Goal: Transaction & Acquisition: Book appointment/travel/reservation

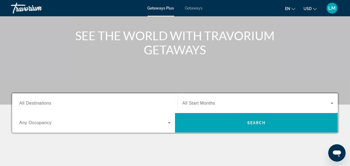
scroll to position [60, 0]
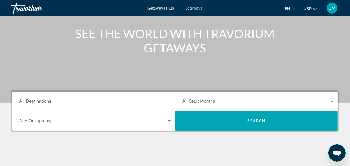
click at [192, 10] on span "Getaways" at bounding box center [194, 8] width 18 height 4
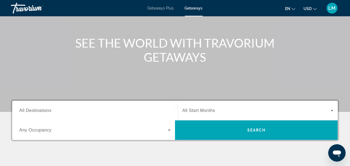
scroll to position [91, 0]
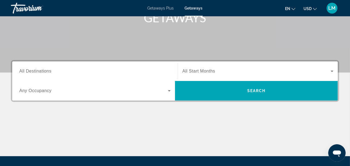
click at [65, 70] on input "Destination All Destinations" at bounding box center [95, 71] width 152 height 7
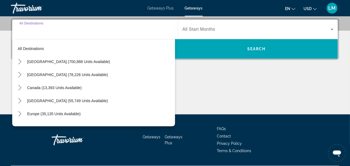
scroll to position [133, 0]
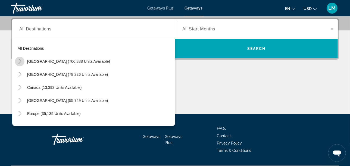
click at [21, 63] on icon "Toggle United States (700,888 units available) submenu" at bounding box center [19, 61] width 5 height 5
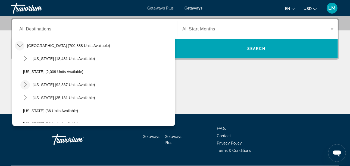
click at [26, 83] on icon "Toggle California (92,837 units available) submenu" at bounding box center [25, 84] width 5 height 5
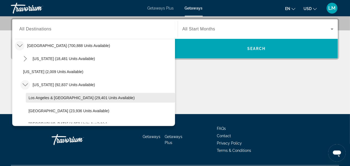
click at [47, 96] on span "Los Angeles & [GEOGRAPHIC_DATA] (29,401 units available)" at bounding box center [82, 98] width 106 height 4
type input "**********"
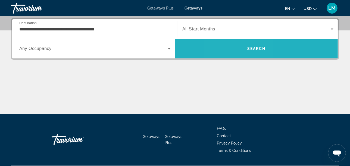
click at [237, 48] on span "Search" at bounding box center [256, 48] width 163 height 13
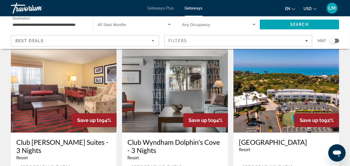
scroll to position [30, 0]
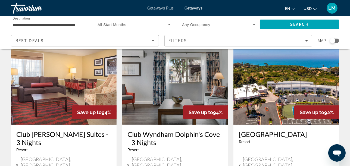
click at [168, 103] on img "Main content" at bounding box center [175, 81] width 106 height 87
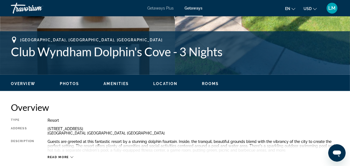
scroll to position [212, 0]
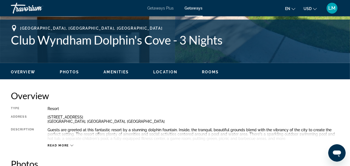
click at [165, 72] on span "Location" at bounding box center [165, 72] width 24 height 4
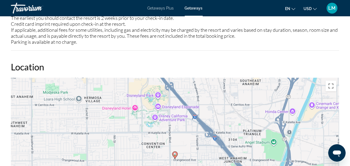
scroll to position [885, 0]
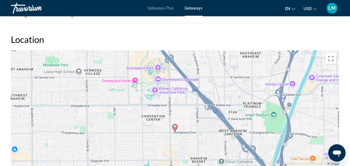
click at [181, 119] on div "To activate drag with keyboard, press Alt + Enter. Once in keyboard drag state,…" at bounding box center [175, 131] width 329 height 163
click at [332, 57] on button "Toggle fullscreen view" at bounding box center [331, 58] width 11 height 11
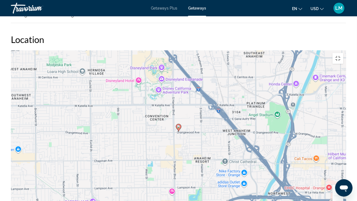
click at [187, 118] on div "To activate drag with keyboard, press Alt + Enter. Once in keyboard drag state,…" at bounding box center [178, 131] width 335 height 163
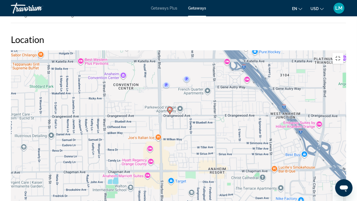
click at [195, 73] on div "To activate drag with keyboard, press Alt + Enter. Once in keyboard drag state,…" at bounding box center [178, 131] width 335 height 163
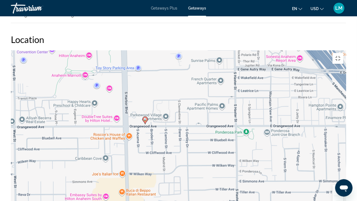
click at [161, 63] on div "To activate drag with keyboard, press Alt + Enter. Once in keyboard drag state,…" at bounding box center [178, 131] width 335 height 163
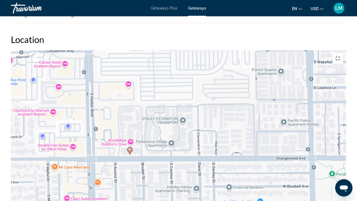
click at [120, 112] on div "To activate drag with keyboard, press Alt + Enter. Once in keyboard drag state,…" at bounding box center [178, 131] width 335 height 163
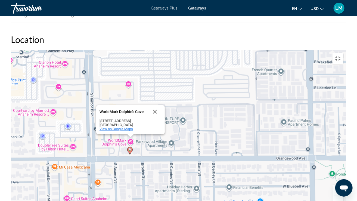
click at [121, 127] on span "View on Google Maps" at bounding box center [116, 129] width 33 height 4
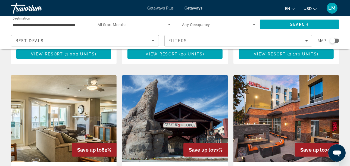
scroll to position [605, 0]
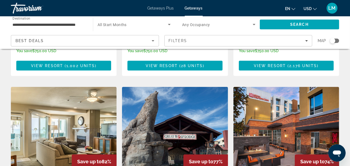
click at [70, 93] on img "Main content" at bounding box center [64, 130] width 106 height 87
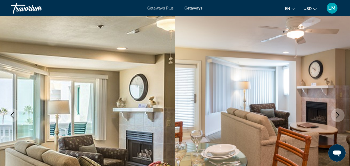
scroll to position [60, 0]
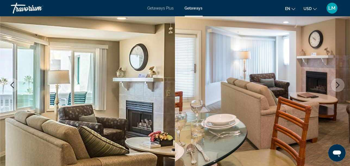
click at [339, 86] on icon "Next image" at bounding box center [339, 85] width 4 height 7
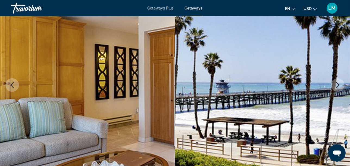
click at [339, 86] on icon "Next image" at bounding box center [339, 85] width 4 height 7
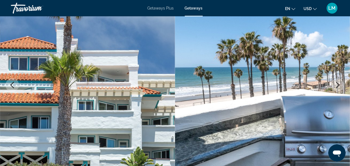
click at [339, 86] on icon "Next image" at bounding box center [339, 85] width 4 height 7
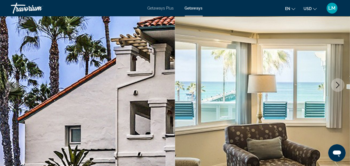
click at [339, 86] on icon "Next image" at bounding box center [339, 85] width 4 height 7
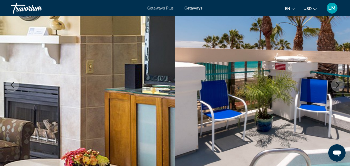
click at [339, 86] on icon "Next image" at bounding box center [339, 85] width 4 height 7
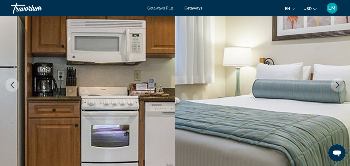
click at [339, 86] on icon "Next image" at bounding box center [339, 85] width 4 height 7
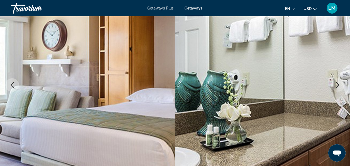
click at [339, 86] on icon "Next image" at bounding box center [339, 85] width 4 height 7
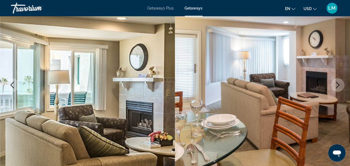
click at [339, 86] on icon "Next image" at bounding box center [339, 85] width 4 height 7
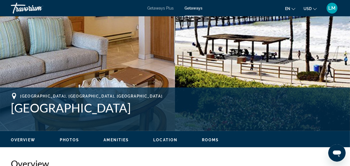
scroll to position [181, 0]
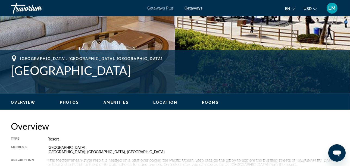
click at [210, 101] on span "Rooms" at bounding box center [210, 102] width 17 height 4
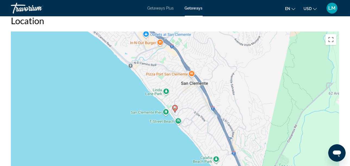
scroll to position [785, 0]
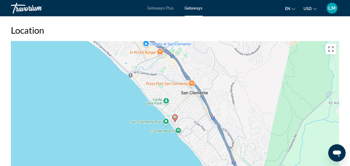
click at [330, 48] on button "Toggle fullscreen view" at bounding box center [331, 49] width 11 height 11
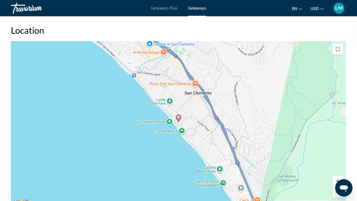
click at [190, 90] on div "To activate drag with keyboard, press Alt + Enter. Once in keyboard drag state,…" at bounding box center [178, 122] width 335 height 163
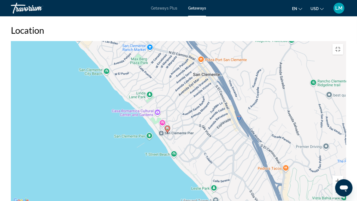
click at [196, 122] on div "To activate drag with keyboard, press Alt + Enter. Once in keyboard drag state,…" at bounding box center [178, 122] width 335 height 163
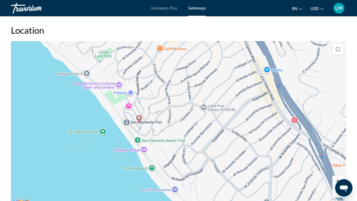
click at [184, 106] on div "To activate drag with keyboard, press Alt + Enter. Once in keyboard drag state,…" at bounding box center [178, 122] width 335 height 163
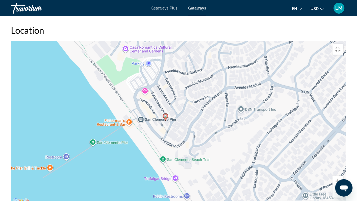
drag, startPoint x: 146, startPoint y: 103, endPoint x: 220, endPoint y: 106, distance: 74.1
click at [220, 106] on div "To activate drag with keyboard, press Alt + Enter. Once in keyboard drag state,…" at bounding box center [178, 122] width 335 height 163
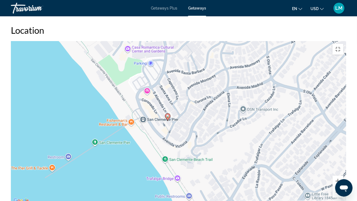
click at [198, 106] on div "To activate drag with keyboard, press Alt + Enter. Once in keyboard drag state,…" at bounding box center [178, 122] width 335 height 163
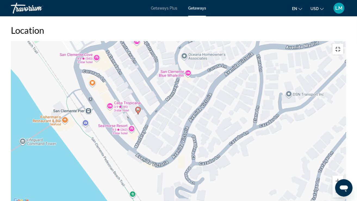
click at [344, 44] on button "Toggle fullscreen view" at bounding box center [338, 49] width 11 height 11
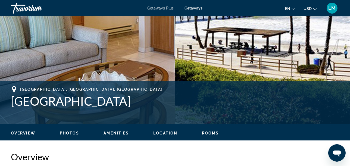
scroll to position [150, 0]
click at [165, 132] on span "Location" at bounding box center [165, 133] width 24 height 4
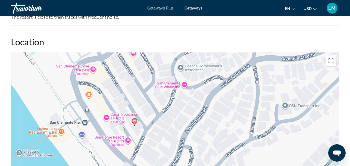
scroll to position [777, 0]
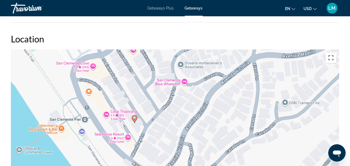
click at [331, 58] on button "Toggle fullscreen view" at bounding box center [331, 58] width 11 height 11
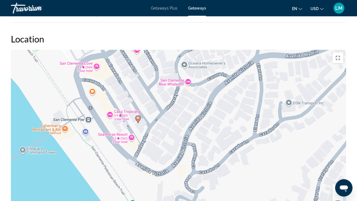
click at [85, 50] on div "To activate drag with keyboard, press Alt + Enter. Once in keyboard drag state,…" at bounding box center [178, 131] width 335 height 163
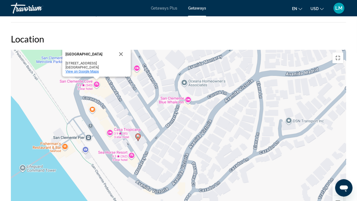
click at [85, 69] on span "View on Google Maps" at bounding box center [82, 71] width 33 height 4
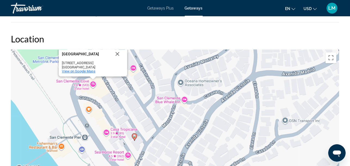
click at [84, 69] on span "View on Google Maps" at bounding box center [78, 71] width 33 height 4
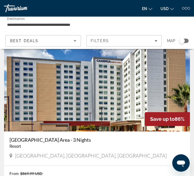
scroll to position [1149, 0]
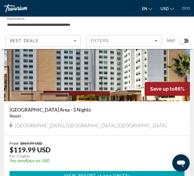
click at [70, 82] on img "Main content" at bounding box center [97, 57] width 186 height 87
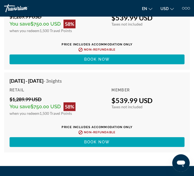
scroll to position [21790, 0]
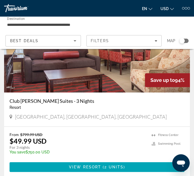
scroll to position [30, 0]
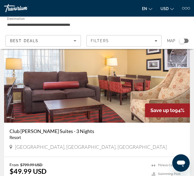
click at [107, 88] on img "Main content" at bounding box center [97, 79] width 186 height 87
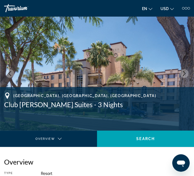
click at [182, 73] on icon "Next image" at bounding box center [183, 73] width 5 height 5
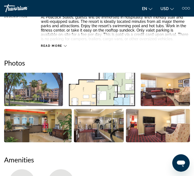
scroll to position [181, 0]
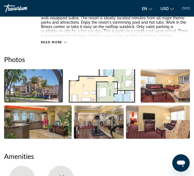
click at [42, 86] on img "Open full-screen image slider" at bounding box center [33, 85] width 59 height 33
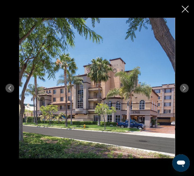
click at [183, 89] on icon "Next image" at bounding box center [183, 88] width 5 height 5
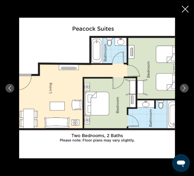
click at [183, 89] on icon "Next image" at bounding box center [183, 88] width 5 height 5
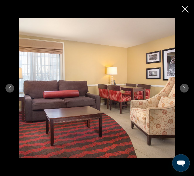
click at [183, 89] on icon "Next image" at bounding box center [183, 88] width 5 height 5
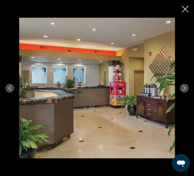
click at [183, 89] on icon "Next image" at bounding box center [183, 88] width 5 height 5
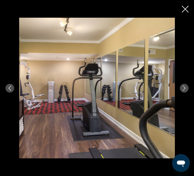
click at [183, 89] on icon "Next image" at bounding box center [183, 88] width 5 height 5
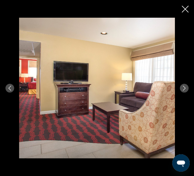
click at [183, 89] on icon "Next image" at bounding box center [183, 88] width 5 height 5
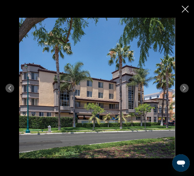
click at [183, 89] on icon "Next image" at bounding box center [183, 88] width 5 height 5
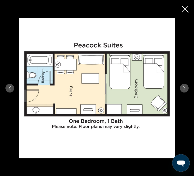
click at [183, 89] on icon "Next image" at bounding box center [183, 88] width 5 height 5
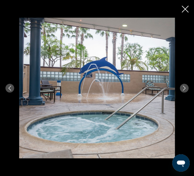
click at [183, 89] on icon "Next image" at bounding box center [183, 88] width 5 height 5
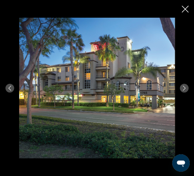
click at [183, 89] on icon "Next image" at bounding box center [183, 88] width 5 height 5
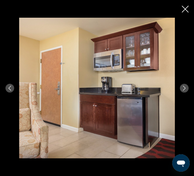
click at [183, 89] on icon "Next image" at bounding box center [183, 88] width 5 height 5
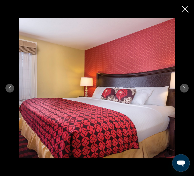
click at [183, 89] on icon "Next image" at bounding box center [183, 88] width 5 height 5
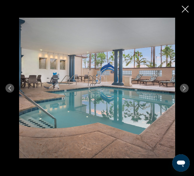
click at [183, 89] on icon "Next image" at bounding box center [183, 88] width 5 height 5
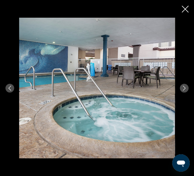
click at [183, 89] on icon "Next image" at bounding box center [183, 88] width 5 height 5
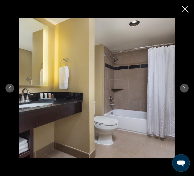
click at [183, 89] on icon "Next image" at bounding box center [183, 88] width 5 height 5
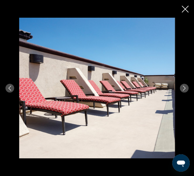
click at [183, 89] on icon "Next image" at bounding box center [183, 88] width 5 height 5
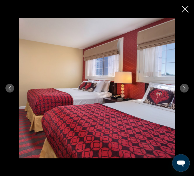
click at [183, 89] on icon "Next image" at bounding box center [183, 88] width 5 height 5
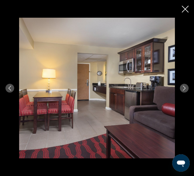
click at [183, 89] on icon "Next image" at bounding box center [183, 88] width 5 height 5
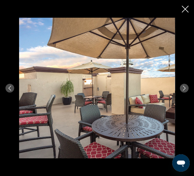
click at [183, 89] on icon "Next image" at bounding box center [183, 88] width 5 height 5
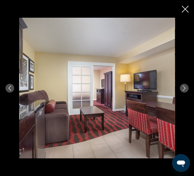
click at [183, 89] on icon "Next image" at bounding box center [183, 88] width 5 height 5
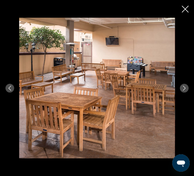
click at [183, 89] on icon "Next image" at bounding box center [183, 88] width 5 height 5
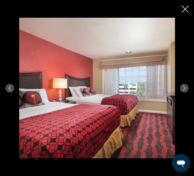
click at [183, 89] on icon "Next image" at bounding box center [183, 88] width 5 height 5
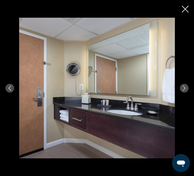
click at [184, 88] on icon "Next image" at bounding box center [183, 88] width 5 height 5
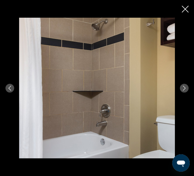
click at [184, 88] on icon "Next image" at bounding box center [183, 88] width 5 height 5
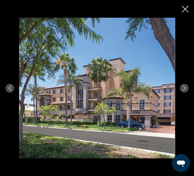
click at [184, 88] on icon "Next image" at bounding box center [183, 88] width 5 height 5
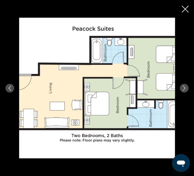
click at [187, 8] on icon "Close slideshow" at bounding box center [184, 9] width 7 height 7
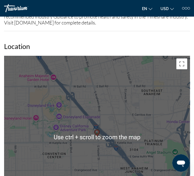
scroll to position [642, 0]
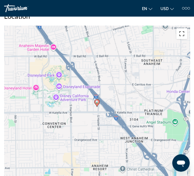
click at [184, 39] on button "Toggle fullscreen view" at bounding box center [181, 33] width 11 height 11
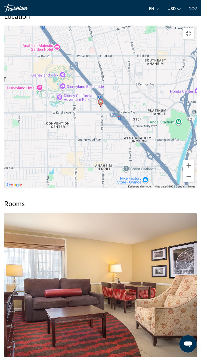
click at [94, 166] on div "To activate drag with keyboard, press Alt + Enter. Once in keyboard drag state,…" at bounding box center [100, 107] width 193 height 163
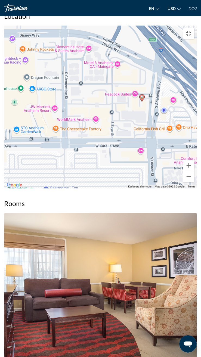
click at [124, 166] on div "To activate drag with keyboard, press Alt + Enter. Once in keyboard drag state,…" at bounding box center [100, 107] width 193 height 163
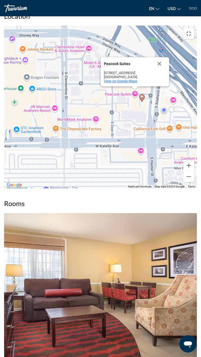
click at [122, 83] on span "View on Google Maps" at bounding box center [120, 81] width 33 height 4
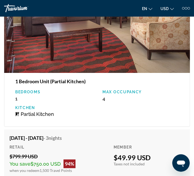
scroll to position [854, 0]
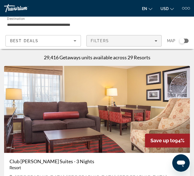
click at [153, 42] on div "Filters" at bounding box center [124, 41] width 67 height 4
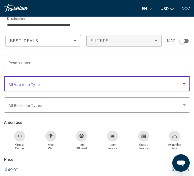
click at [183, 84] on icon "Search widget" at bounding box center [184, 84] width 7 height 7
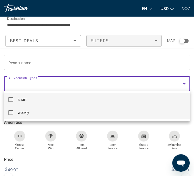
click at [11, 115] on mat-pseudo-checkbox at bounding box center [10, 112] width 5 height 5
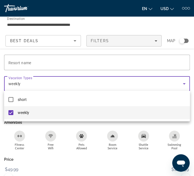
click at [165, 85] on div at bounding box center [97, 88] width 194 height 176
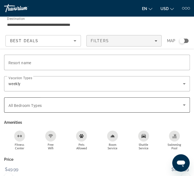
click at [146, 107] on span "Search widget" at bounding box center [95, 105] width 174 height 7
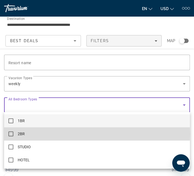
click at [12, 134] on mat-pseudo-checkbox at bounding box center [10, 133] width 5 height 5
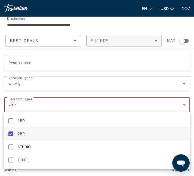
click at [133, 105] on div at bounding box center [97, 88] width 194 height 176
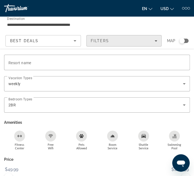
click at [122, 39] on div "Filters" at bounding box center [124, 41] width 67 height 4
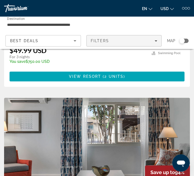
scroll to position [91, 0]
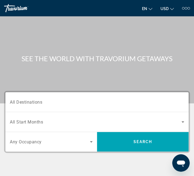
click at [72, 98] on div "Search widget" at bounding box center [97, 102] width 174 height 16
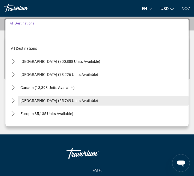
scroll to position [73, 0]
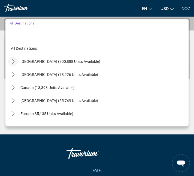
click at [12, 60] on icon "Toggle United States (700,888 units available) submenu" at bounding box center [12, 61] width 5 height 5
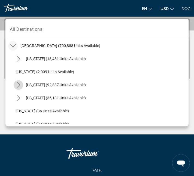
click at [23, 83] on mat-icon "Toggle California (92,837 units available) submenu" at bounding box center [19, 85] width 10 height 10
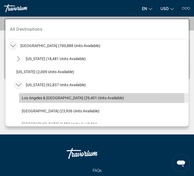
click at [32, 99] on span "Los Angeles & [GEOGRAPHIC_DATA] (29,401 units available)" at bounding box center [73, 98] width 102 height 4
type input "**********"
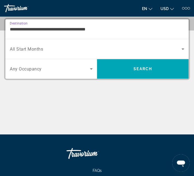
click at [64, 51] on span "Search widget" at bounding box center [95, 49] width 171 height 7
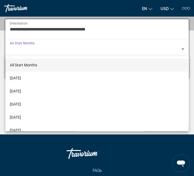
click at [64, 50] on div at bounding box center [97, 88] width 194 height 176
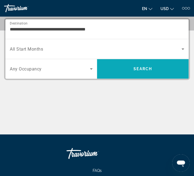
click at [117, 66] on span "Search" at bounding box center [142, 68] width 91 height 13
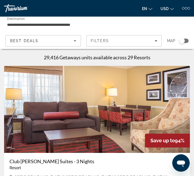
scroll to position [60, 0]
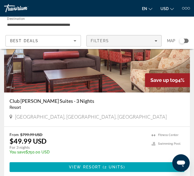
click at [128, 41] on div "Filters" at bounding box center [124, 41] width 67 height 4
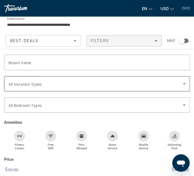
click at [74, 84] on span "Search widget" at bounding box center [95, 84] width 174 height 7
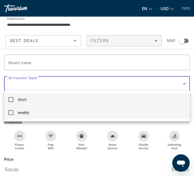
click at [11, 114] on mat-pseudo-checkbox at bounding box center [10, 112] width 5 height 5
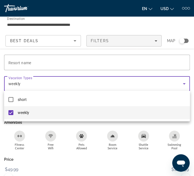
click at [59, 84] on div at bounding box center [97, 88] width 194 height 176
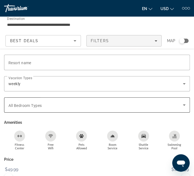
click at [38, 105] on span "All Bedroom Types" at bounding box center [24, 105] width 33 height 4
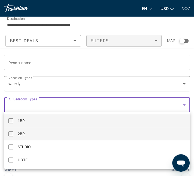
click at [11, 133] on mat-pseudo-checkbox at bounding box center [10, 133] width 5 height 5
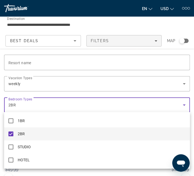
click at [116, 41] on div at bounding box center [97, 88] width 194 height 176
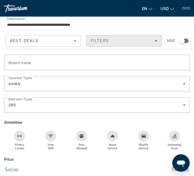
scroll to position [121, 0]
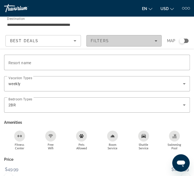
click at [135, 42] on div "Filters" at bounding box center [124, 41] width 67 height 4
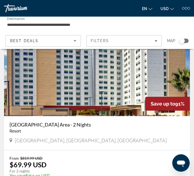
scroll to position [605, 0]
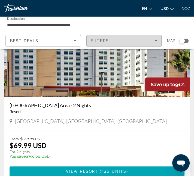
click at [138, 39] on div "Filters" at bounding box center [124, 41] width 67 height 4
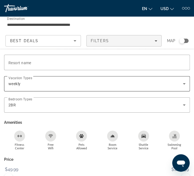
click at [180, 83] on div "weekly" at bounding box center [95, 84] width 174 height 7
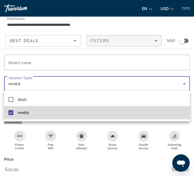
click at [30, 112] on mat-option "weekly" at bounding box center [97, 112] width 186 height 13
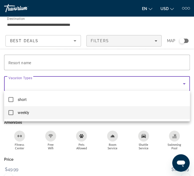
click at [13, 113] on mat-pseudo-checkbox at bounding box center [10, 112] width 5 height 5
click at [143, 44] on div at bounding box center [97, 88] width 194 height 176
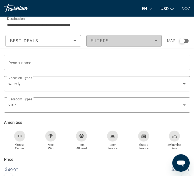
click at [142, 41] on div "Filters" at bounding box center [124, 41] width 67 height 4
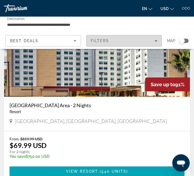
click at [142, 41] on div "Filters" at bounding box center [124, 41] width 67 height 4
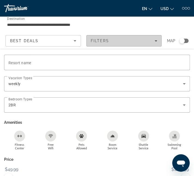
click at [142, 41] on div "Filters" at bounding box center [124, 41] width 67 height 4
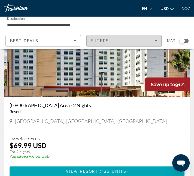
click at [142, 41] on div "Filters" at bounding box center [124, 41] width 67 height 4
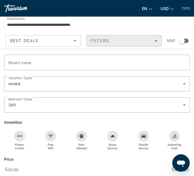
click at [142, 41] on div "Filters" at bounding box center [124, 41] width 67 height 4
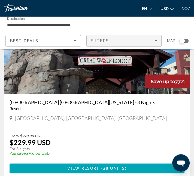
scroll to position [1905, 0]
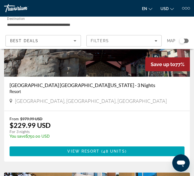
click at [121, 69] on img "Main content" at bounding box center [97, 33] width 186 height 87
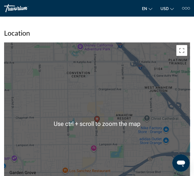
scroll to position [514, 0]
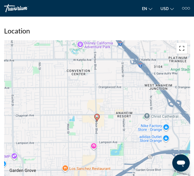
click at [182, 51] on button "Toggle fullscreen view" at bounding box center [181, 48] width 11 height 11
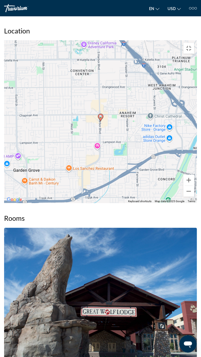
click at [118, 166] on div "To activate drag with keyboard, press Alt + Enter. Once in keyboard drag state,…" at bounding box center [100, 121] width 193 height 163
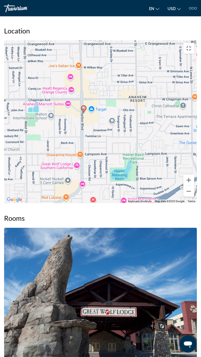
click at [93, 166] on div "To activate drag with keyboard, press Alt + Enter. Once in keyboard drag state,…" at bounding box center [100, 121] width 193 height 163
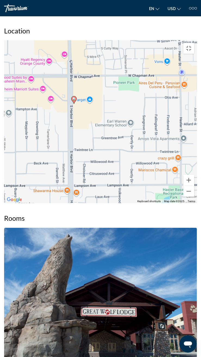
click at [84, 166] on div "To activate drag with keyboard, press Alt + Enter. Once in keyboard drag state,…" at bounding box center [100, 121] width 193 height 163
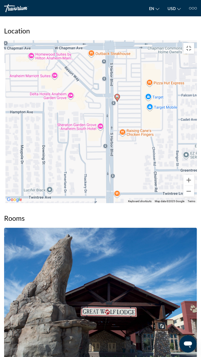
drag, startPoint x: 88, startPoint y: 156, endPoint x: 144, endPoint y: 175, distance: 58.3
click at [144, 166] on div "To activate drag with keyboard, press Alt + Enter. Once in keyboard drag state,…" at bounding box center [100, 121] width 193 height 163
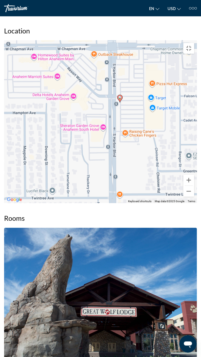
click at [112, 166] on div "To activate drag with keyboard, press Alt + Enter. Once in keyboard drag state,…" at bounding box center [100, 121] width 193 height 163
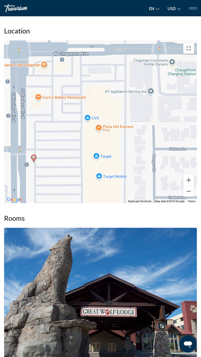
drag, startPoint x: 103, startPoint y: 167, endPoint x: 10, endPoint y: 241, distance: 119.6
click at [10, 166] on div "To activate drag with keyboard, press Alt + Enter. Once in keyboard drag state,…" at bounding box center [100, 121] width 193 height 163
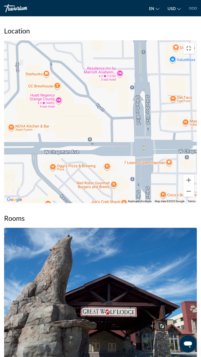
drag, startPoint x: 31, startPoint y: 190, endPoint x: 156, endPoint y: 288, distance: 159.7
click at [156, 166] on div "To activate drag with keyboard, press Alt + Enter. Once in keyboard drag state,…" at bounding box center [100, 121] width 193 height 163
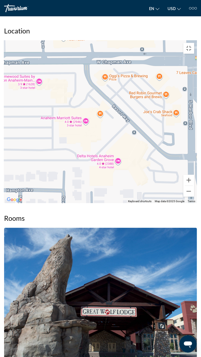
drag, startPoint x: 107, startPoint y: 306, endPoint x: 160, endPoint y: 216, distance: 104.6
click at [160, 166] on div "To activate drag with keyboard, press Alt + Enter. Once in keyboard drag state,…" at bounding box center [100, 121] width 193 height 163
click at [156, 166] on div "To activate drag with keyboard, press Alt + Enter. Once in keyboard drag state,…" at bounding box center [100, 121] width 193 height 163
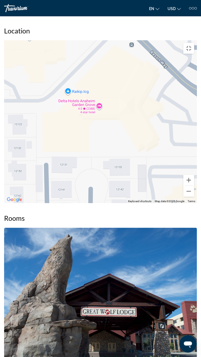
drag, startPoint x: 159, startPoint y: 279, endPoint x: 98, endPoint y: 153, distance: 140.1
click at [101, 155] on div "To activate drag with keyboard, press Alt + Enter. Once in keyboard drag state,…" at bounding box center [100, 121] width 193 height 163
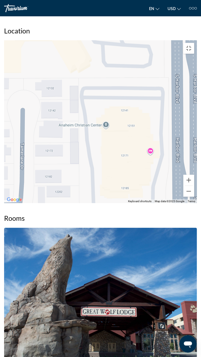
click at [151, 166] on div "To activate drag with keyboard, press Alt + Enter. Once in keyboard drag state,…" at bounding box center [100, 121] width 193 height 163
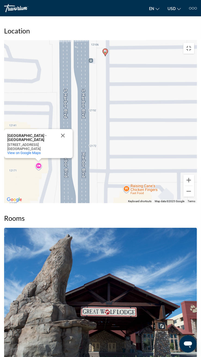
drag, startPoint x: 172, startPoint y: 221, endPoint x: 59, endPoint y: 237, distance: 114.3
click at [59, 166] on div "To activate drag with keyboard, press Alt + Enter. Once in keyboard drag state,…" at bounding box center [100, 121] width 193 height 163
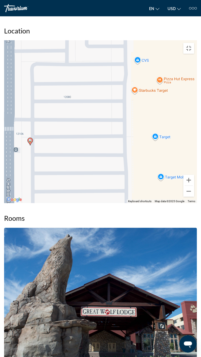
drag, startPoint x: 103, startPoint y: 137, endPoint x: 23, endPoint y: 236, distance: 126.8
click at [23, 166] on div "To activate drag with keyboard, press Alt + Enter. Once in keyboard drag state,…" at bounding box center [100, 121] width 193 height 163
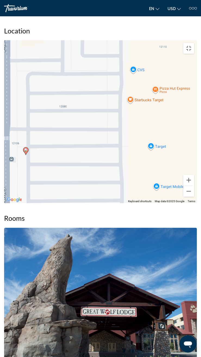
click at [26, 152] on image "Main content" at bounding box center [25, 150] width 3 height 3
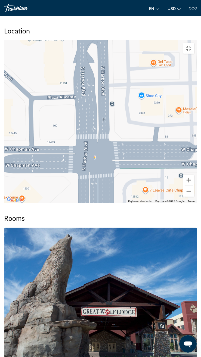
drag, startPoint x: 101, startPoint y: 129, endPoint x: 200, endPoint y: 357, distance: 248.2
click at [197, 166] on div "To activate drag with keyboard, press Alt + Enter. Once in keyboard drag state,…" at bounding box center [100, 121] width 193 height 163
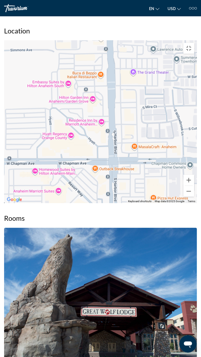
drag, startPoint x: 168, startPoint y: 241, endPoint x: 125, endPoint y: 171, distance: 81.7
click at [125, 166] on div "To activate drag with keyboard, press Alt + Enter. Once in keyboard drag state,…" at bounding box center [100, 121] width 193 height 163
click at [130, 166] on button "Close" at bounding box center [128, 211] width 13 height 13
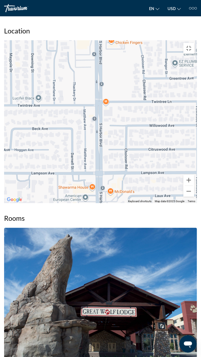
drag, startPoint x: 145, startPoint y: 325, endPoint x: 130, endPoint y: 117, distance: 208.2
click at [130, 117] on div "To activate drag with keyboard, press Alt + Enter. Once in keyboard drag state,…" at bounding box center [100, 121] width 193 height 163
click at [63, 166] on div "To activate drag with keyboard, press Alt + Enter. Once in keyboard drag state,…" at bounding box center [100, 121] width 193 height 163
click at [53, 166] on span "View on Google Maps" at bounding box center [43, 219] width 33 height 4
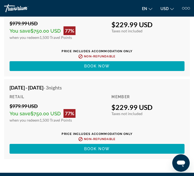
scroll to position [1770, 0]
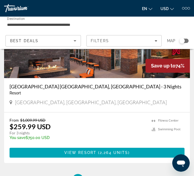
scroll to position [2116, 0]
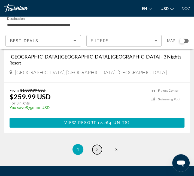
click at [96, 150] on span "2" at bounding box center [97, 149] width 3 height 6
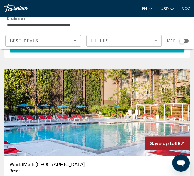
scroll to position [363, 0]
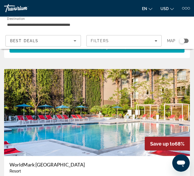
click at [87, 96] on img "Main content" at bounding box center [97, 112] width 186 height 87
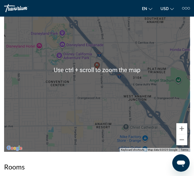
scroll to position [725, 0]
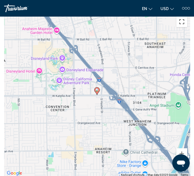
click at [182, 27] on button "Toggle fullscreen view" at bounding box center [181, 21] width 11 height 11
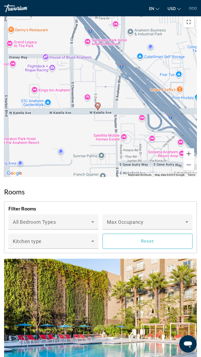
drag, startPoint x: 66, startPoint y: 135, endPoint x: 163, endPoint y: 322, distance: 210.2
click at [163, 166] on div "To activate drag with keyboard, press Alt + Enter. Once in keyboard drag state,…" at bounding box center [100, 95] width 193 height 163
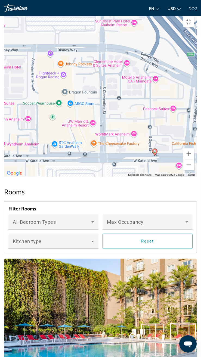
drag, startPoint x: 103, startPoint y: 214, endPoint x: 129, endPoint y: 257, distance: 49.9
click at [129, 166] on div "To activate drag with keyboard, press Alt + Enter. Once in keyboard drag state,…" at bounding box center [100, 95] width 193 height 163
click at [123, 166] on div "To activate drag with keyboard, press Alt + Enter. Once in keyboard drag state,…" at bounding box center [100, 95] width 193 height 163
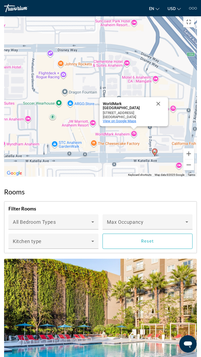
click at [121, 123] on span "View on Google Maps" at bounding box center [119, 121] width 33 height 4
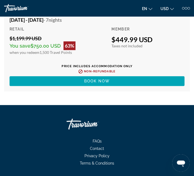
scroll to position [2007, 0]
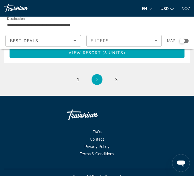
scroll to position [2193, 0]
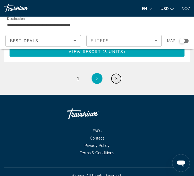
click at [115, 75] on span "3" at bounding box center [116, 78] width 3 height 6
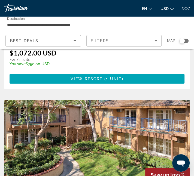
scroll to position [695, 0]
